Goal: Task Accomplishment & Management: Use online tool/utility

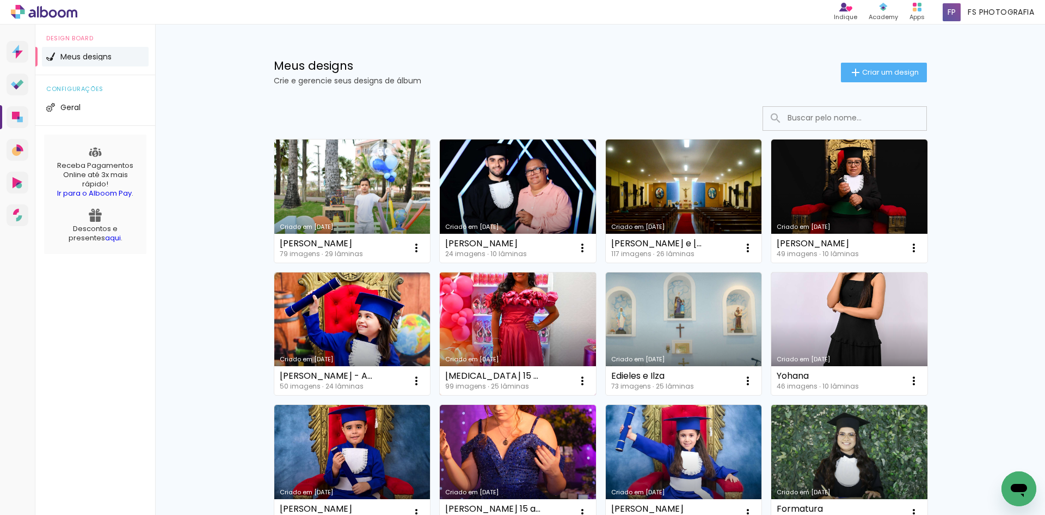
click at [522, 303] on link "Criado em [DATE]" at bounding box center [518, 333] width 156 height 123
